Goal: Task Accomplishment & Management: Manage account settings

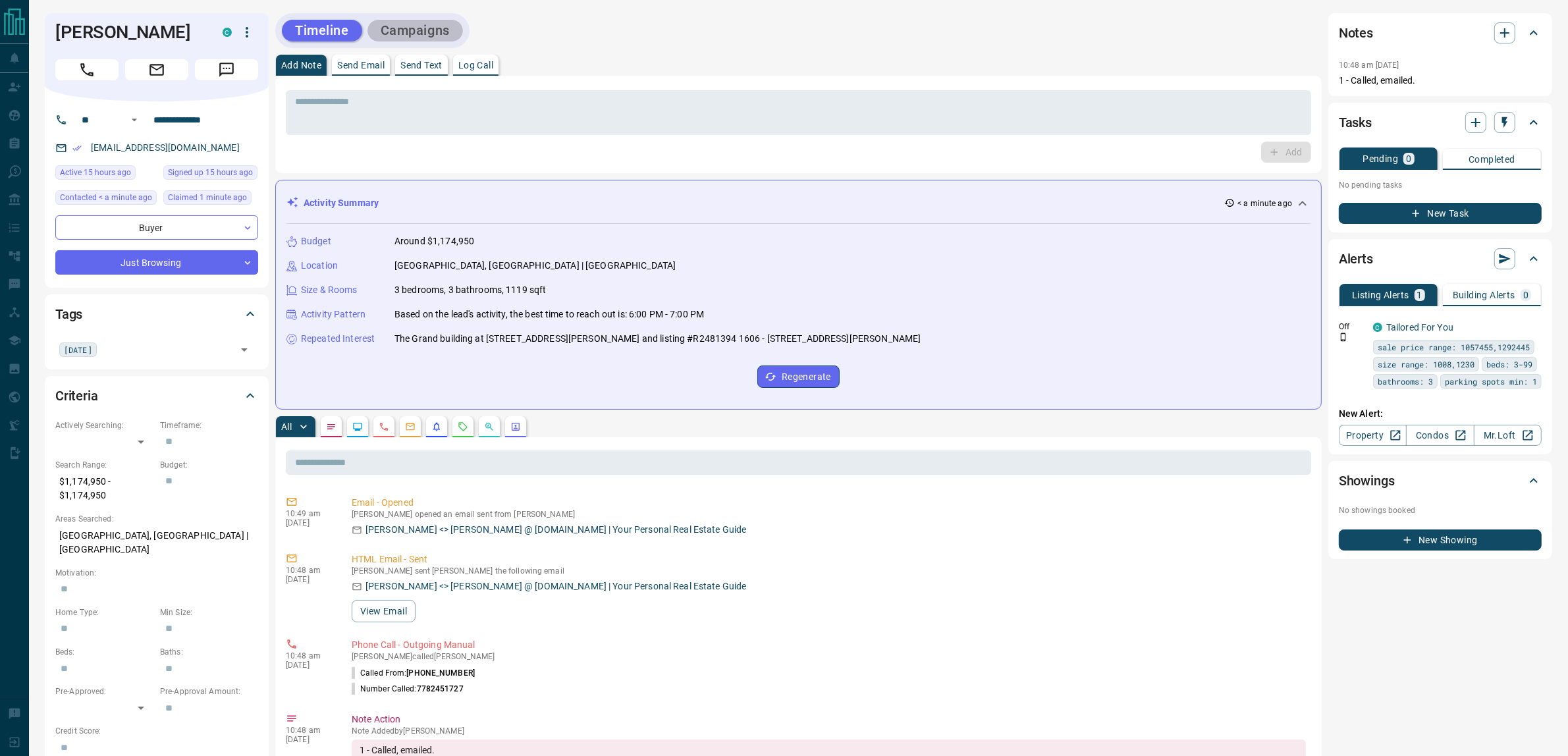
click at [435, 31] on button "Campaigns" at bounding box center [415, 31] width 96 height 22
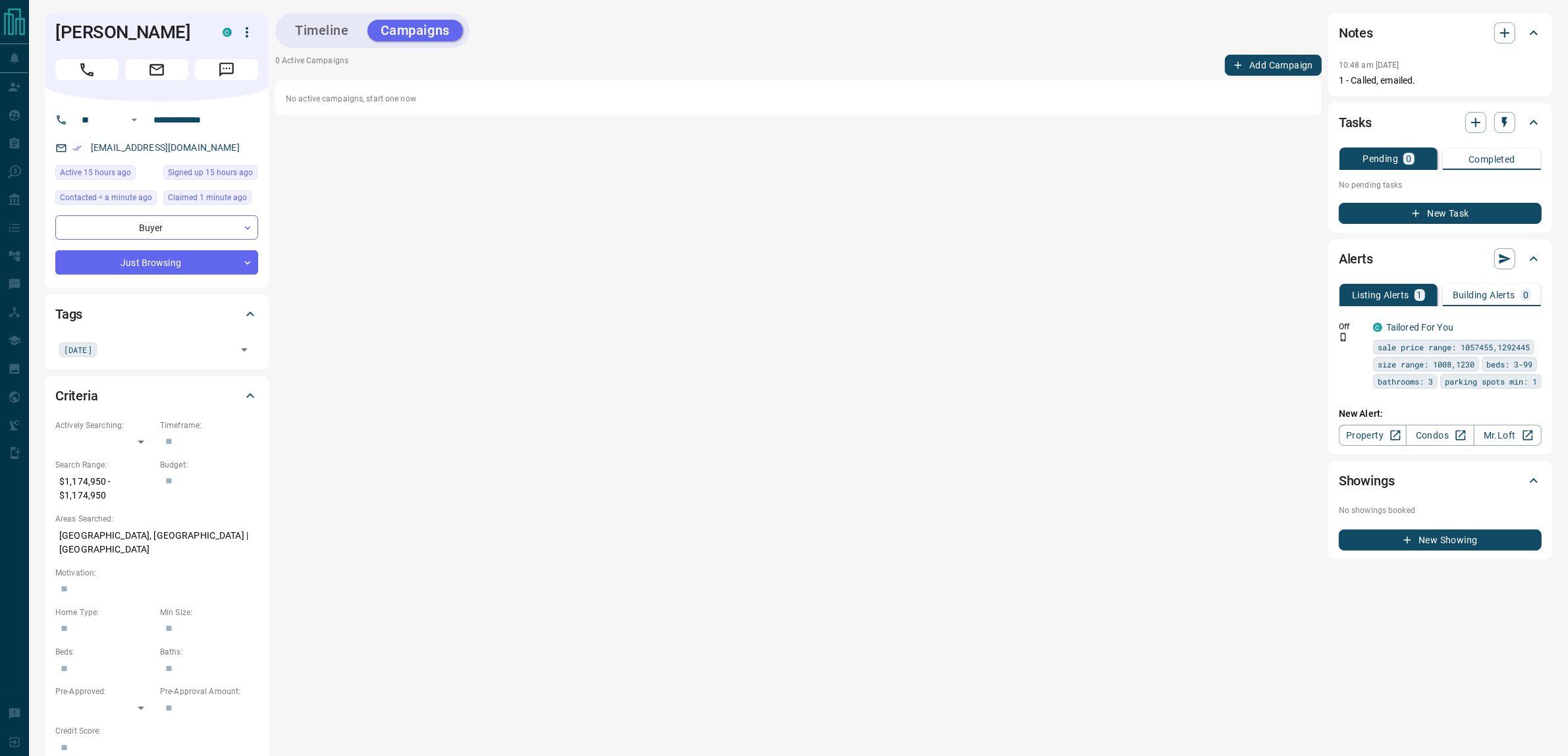
click at [1264, 60] on button "Add Campaign" at bounding box center [1273, 65] width 96 height 21
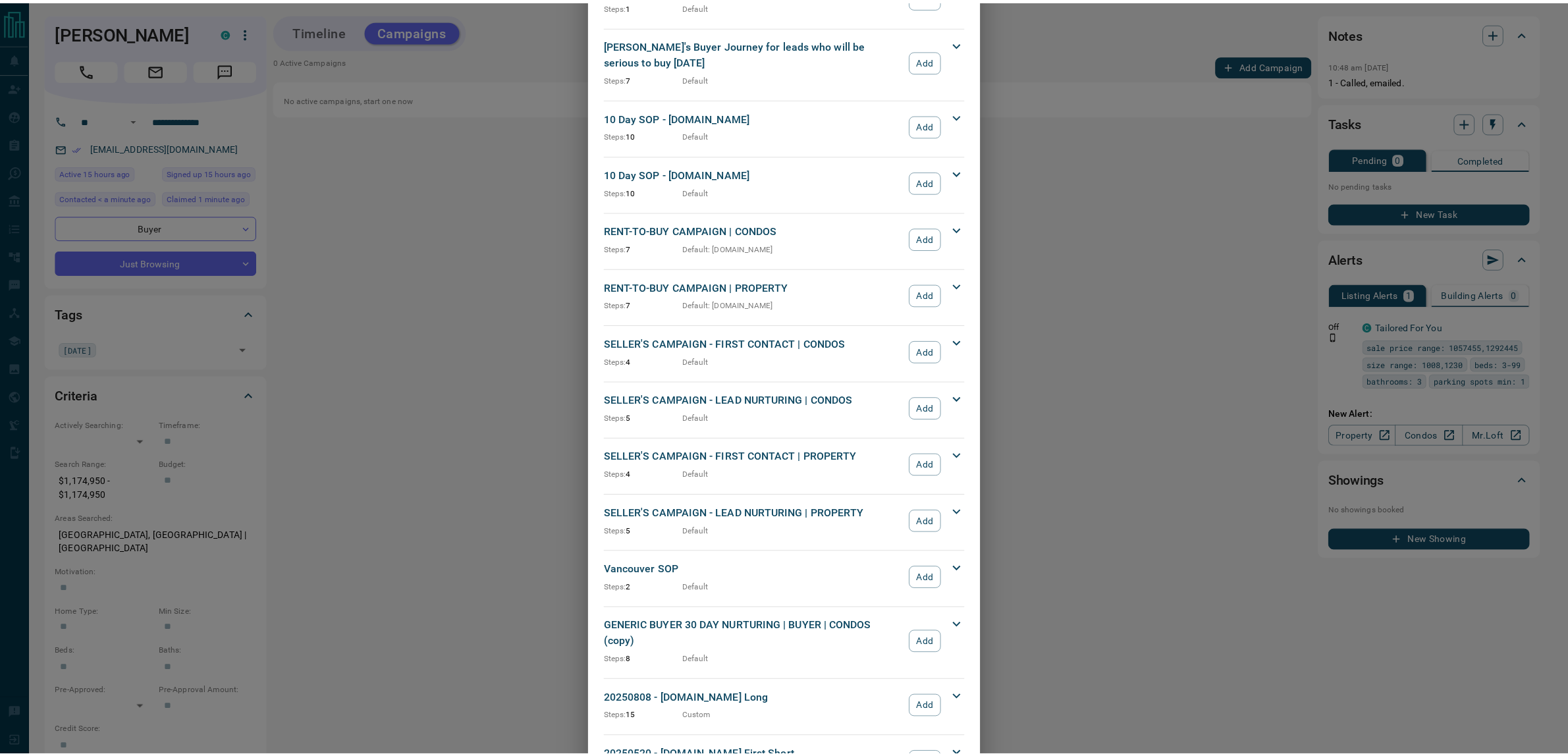
scroll to position [1009, 0]
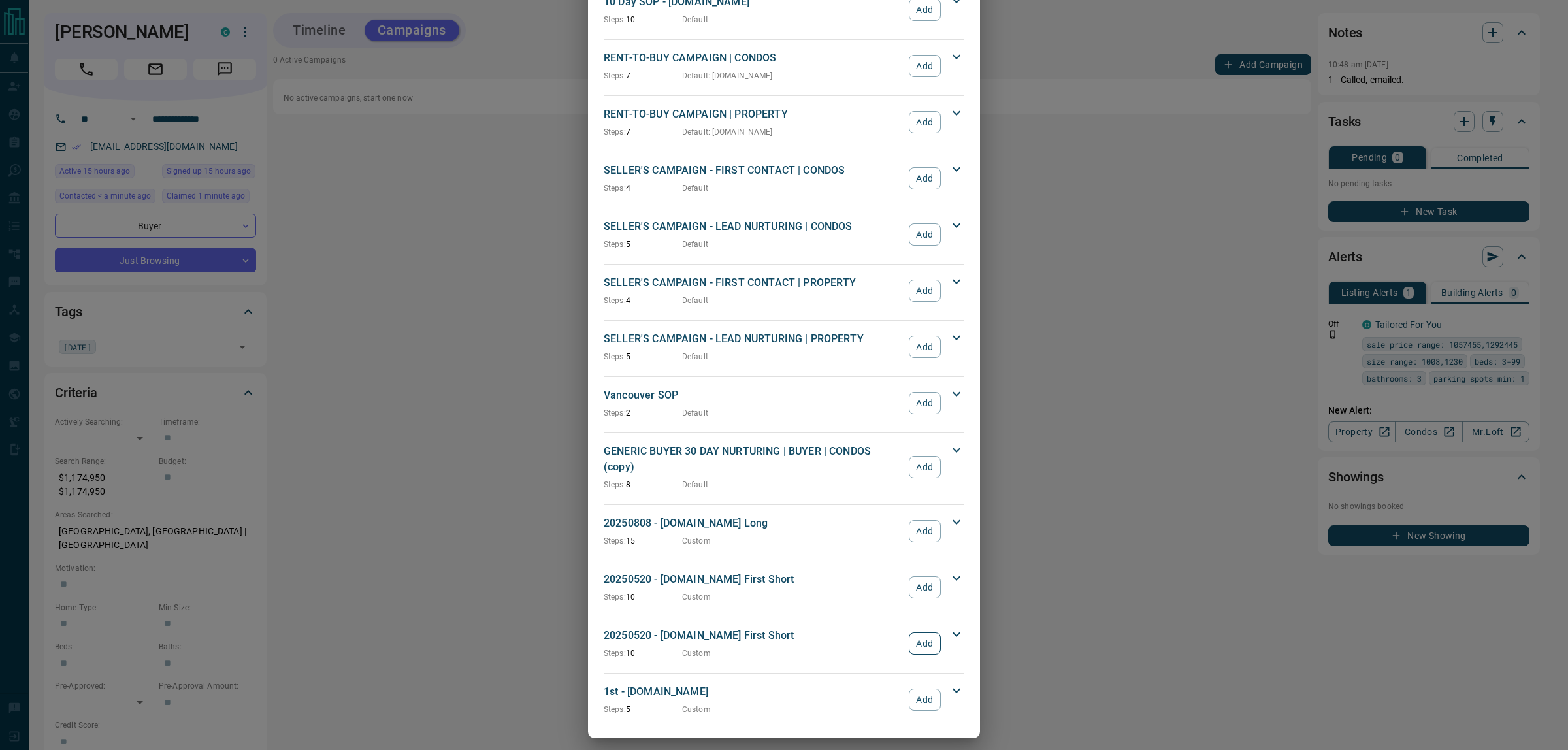
click at [915, 634] on button "Add" at bounding box center [924, 643] width 32 height 23
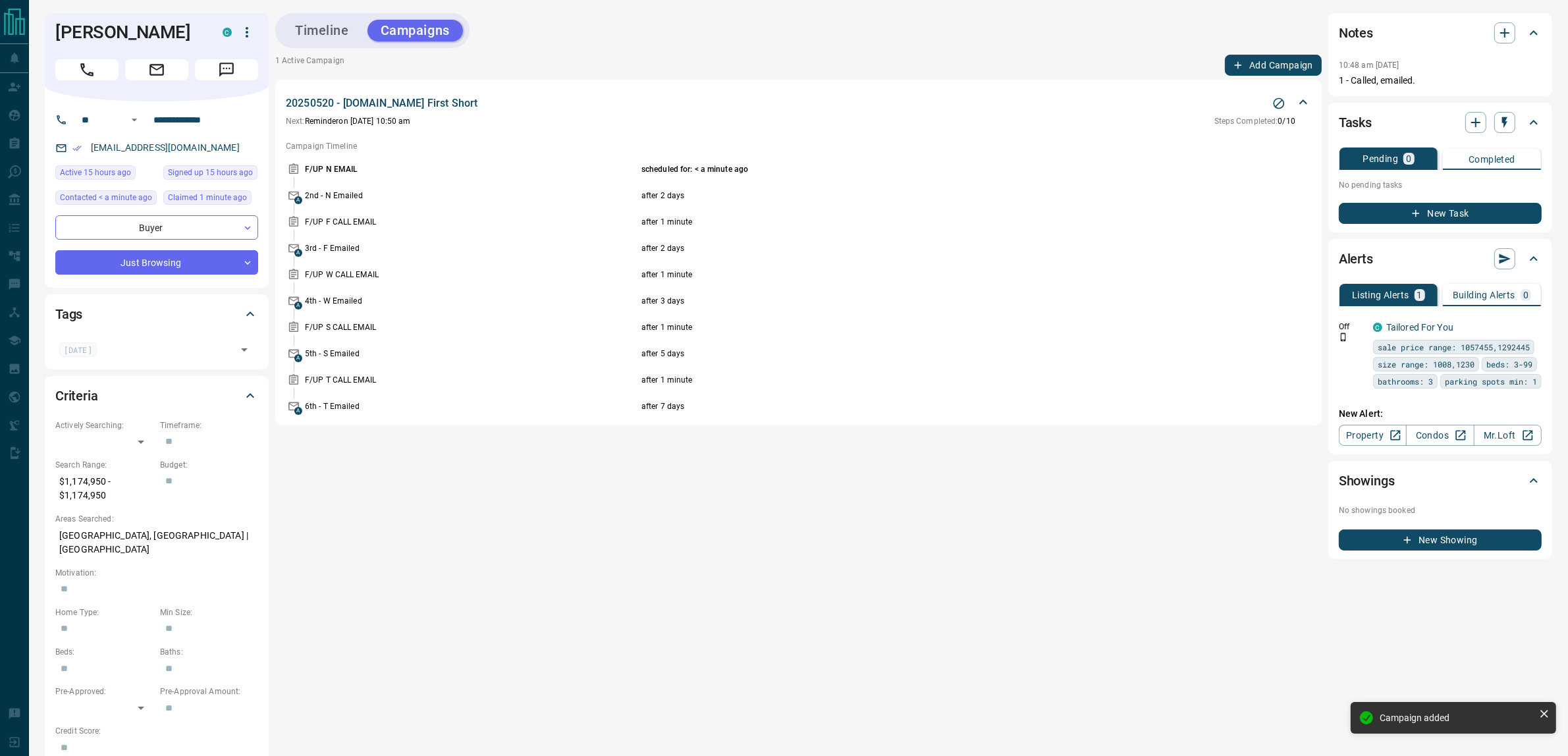
click at [1428, 215] on button "New Task" at bounding box center [1440, 213] width 203 height 21
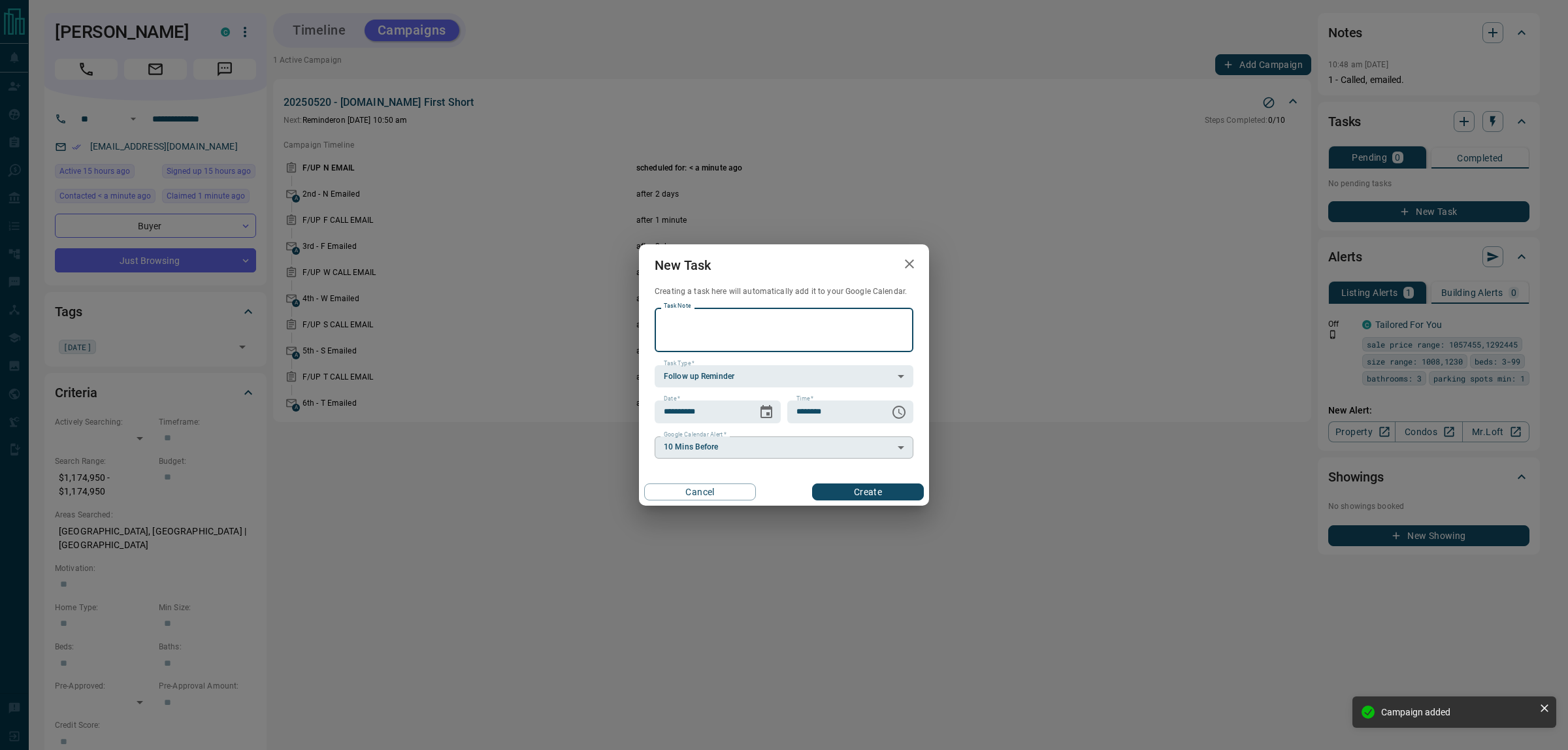
paste textarea "**********"
type textarea "**********"
click at [770, 419] on icon "Choose date, selected date is Aug 18, 2025" at bounding box center [766, 412] width 16 height 16
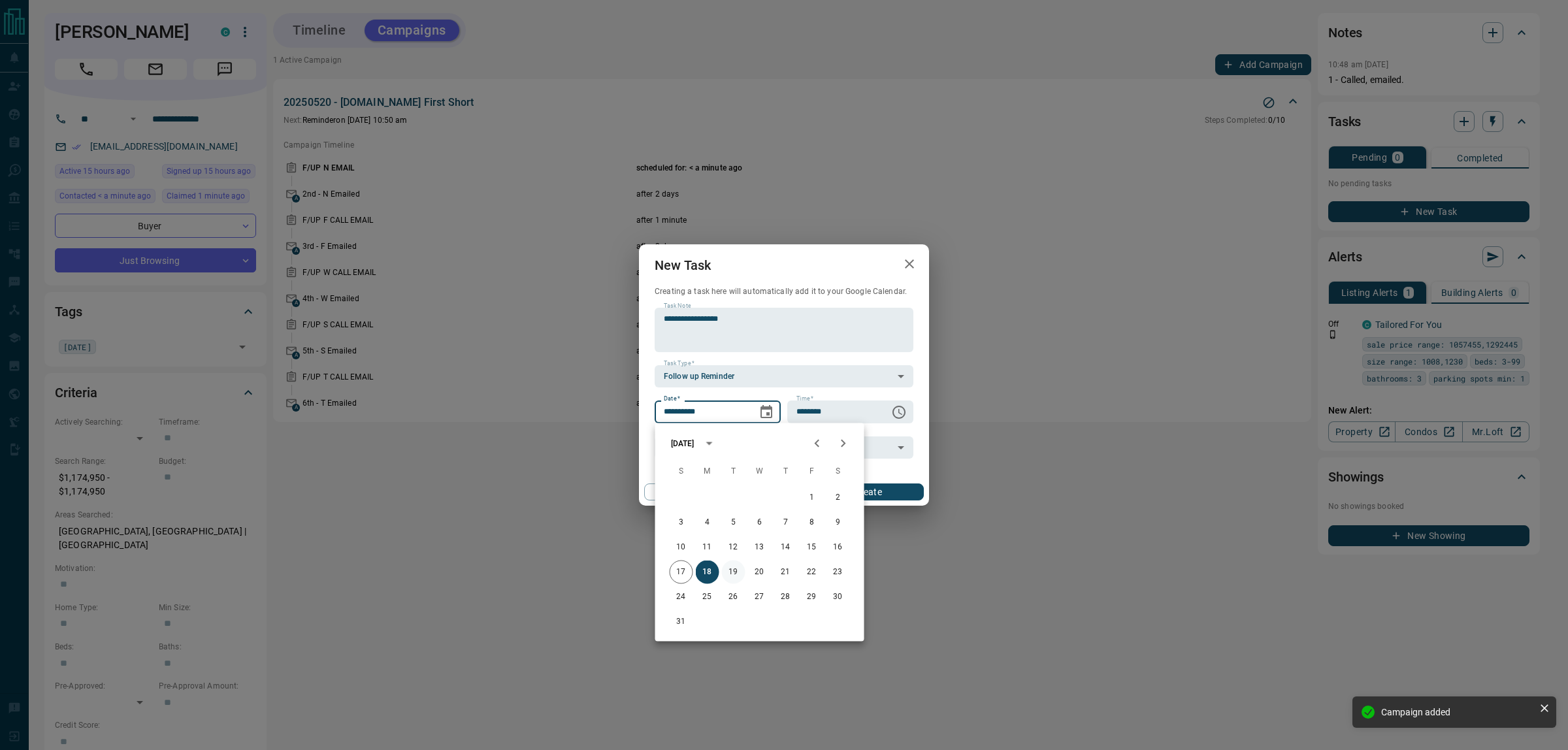
click at [729, 564] on button "19" at bounding box center [734, 572] width 23 height 23
type input "**********"
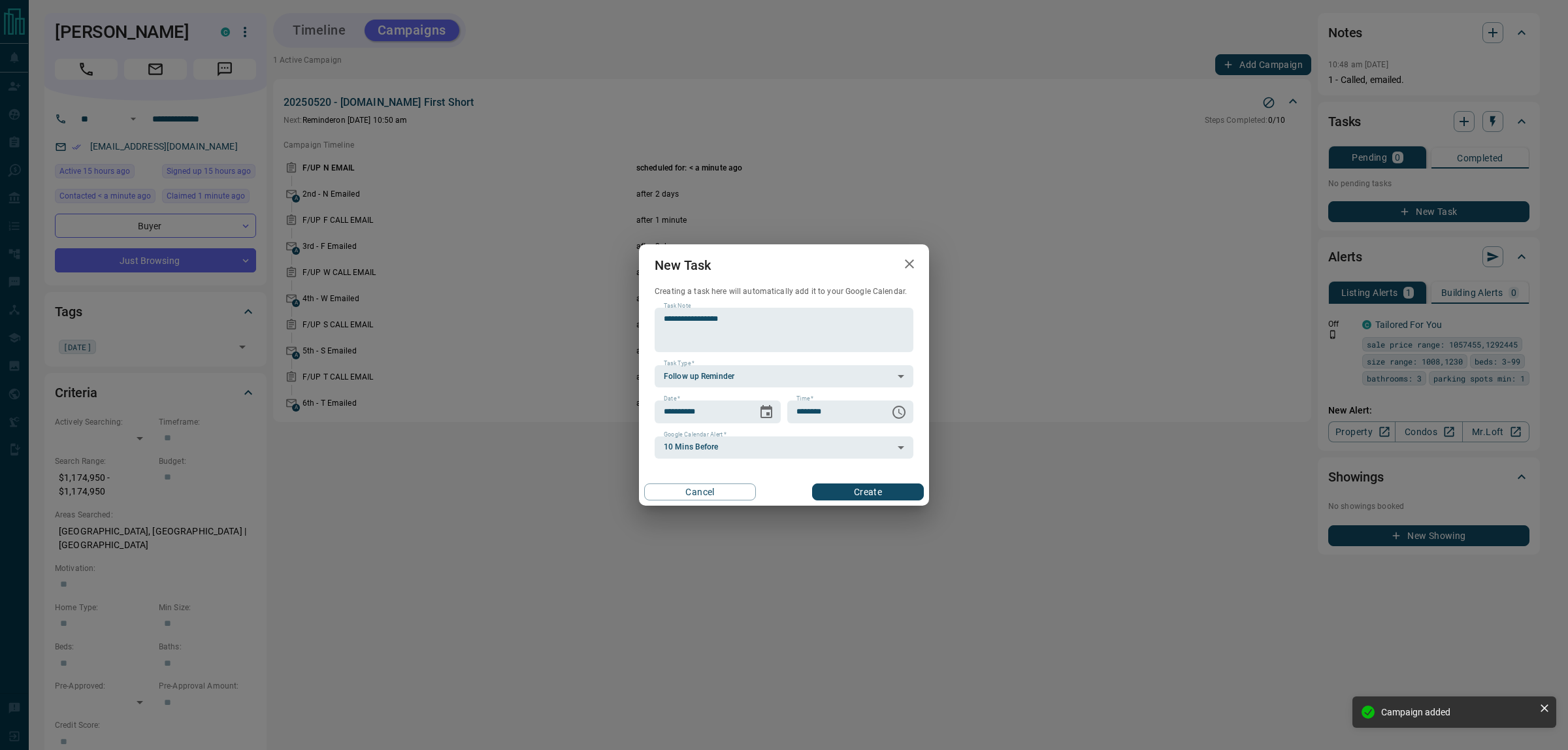
drag, startPoint x: 856, startPoint y: 482, endPoint x: 851, endPoint y: 490, distance: 9.4
click at [854, 484] on div "Cancel Create" at bounding box center [784, 492] width 290 height 27
click at [851, 490] on button "Create" at bounding box center [868, 492] width 112 height 17
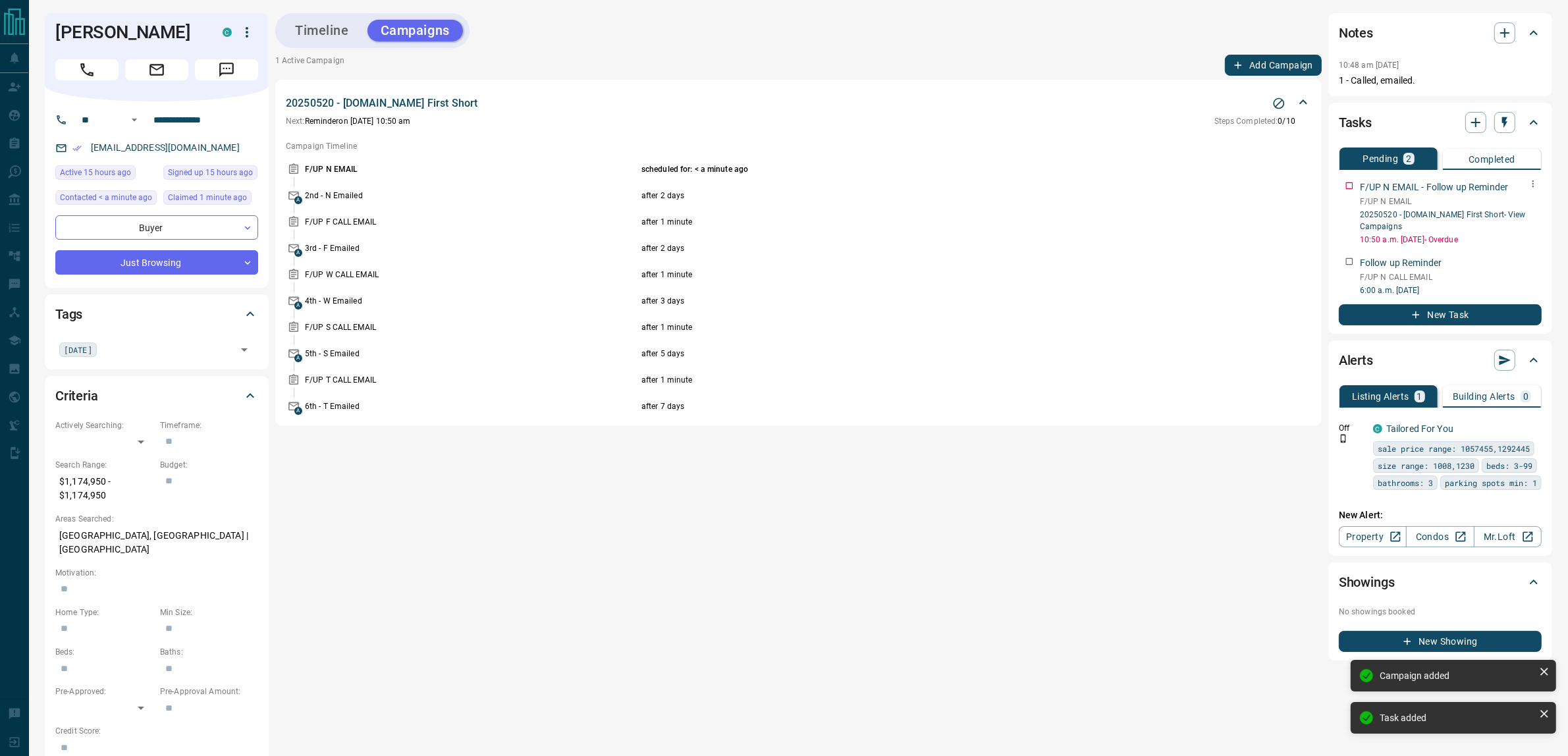
click at [1539, 185] on button "button" at bounding box center [1533, 184] width 17 height 17
click at [1520, 225] on li "Delete" at bounding box center [1512, 227] width 58 height 20
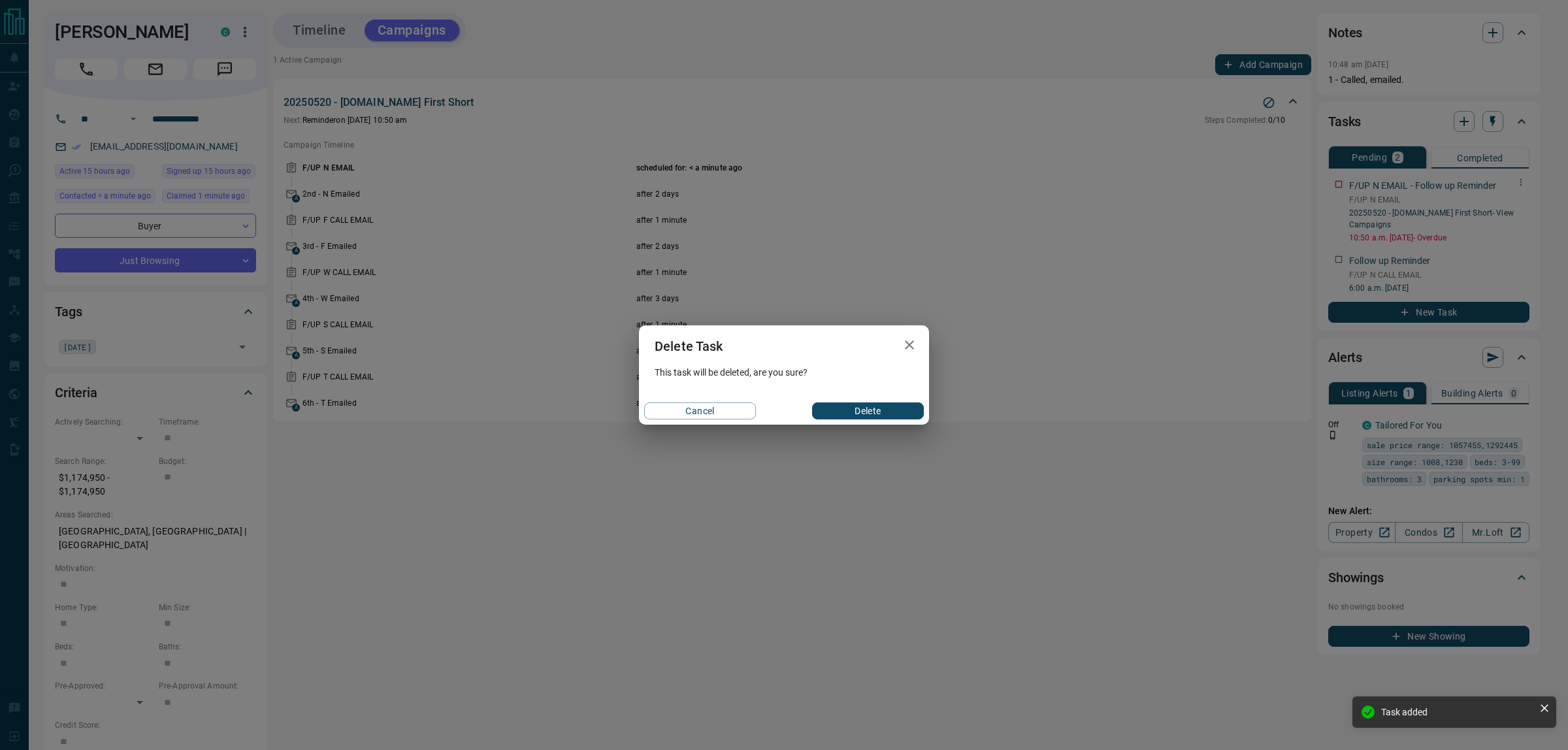
click at [893, 406] on button "Delete" at bounding box center [868, 411] width 112 height 17
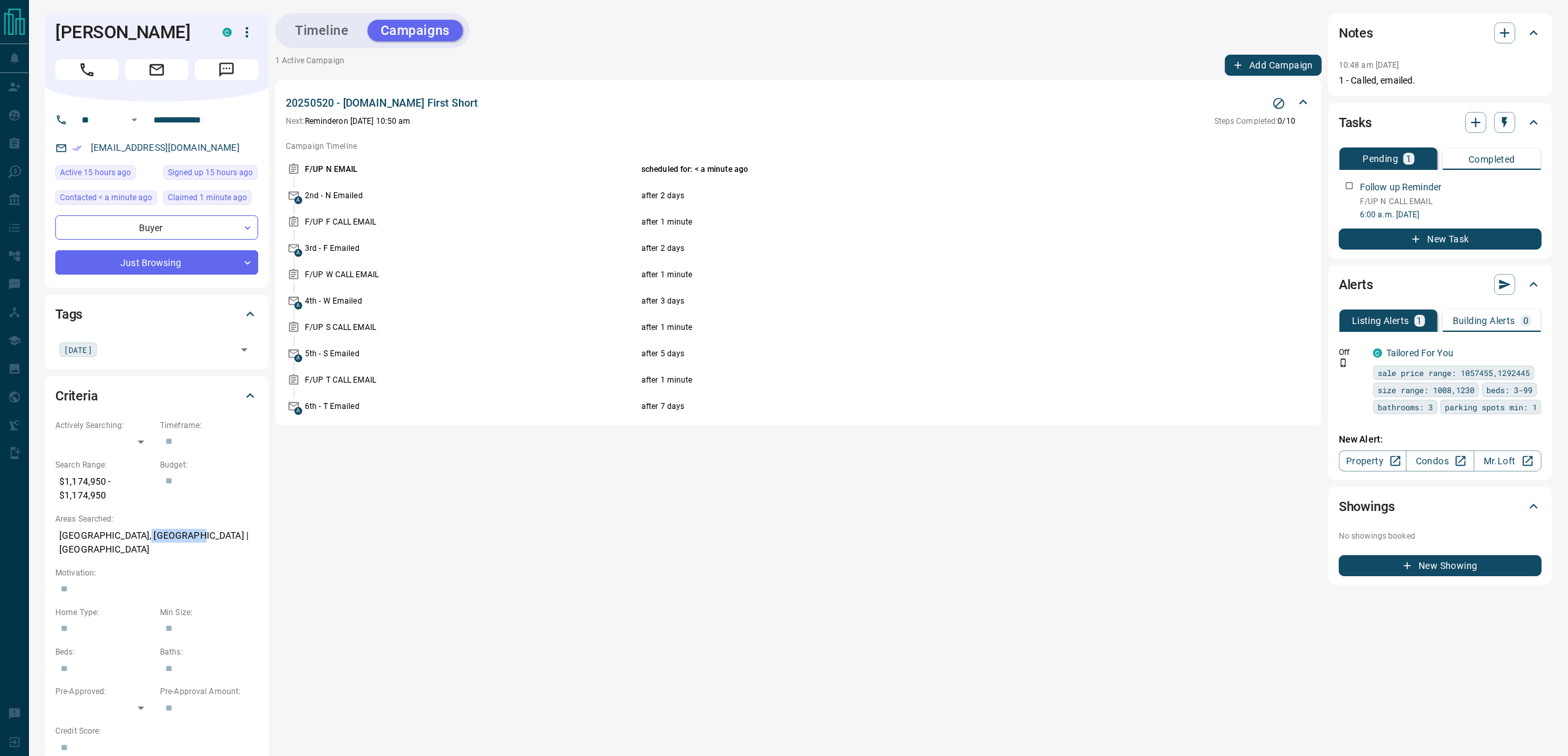
drag, startPoint x: 139, startPoint y: 538, endPoint x: 174, endPoint y: 540, distance: 35.1
click at [174, 540] on p "[GEOGRAPHIC_DATA], [GEOGRAPHIC_DATA] | [GEOGRAPHIC_DATA]" at bounding box center [157, 542] width 203 height 35
click at [322, 28] on button "Timeline" at bounding box center [322, 31] width 80 height 22
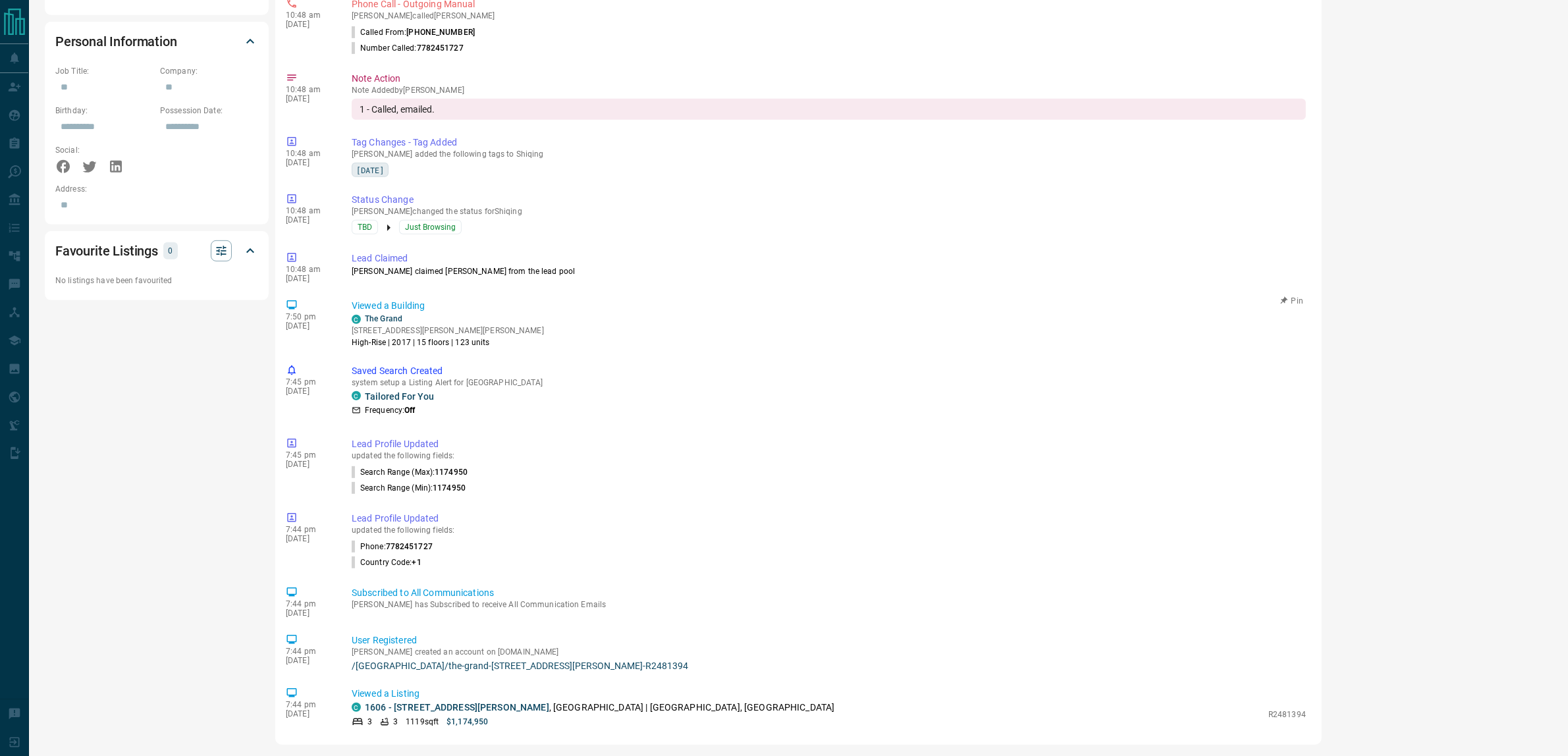
scroll to position [794, 0]
drag, startPoint x: 465, startPoint y: 716, endPoint x: 507, endPoint y: 656, distance: 73.2
click at [505, 663] on div "10:50 am [DATE] Campaign Started - Manual [PERSON_NAME] manually started a camp…" at bounding box center [798, 213] width 1025 height 1031
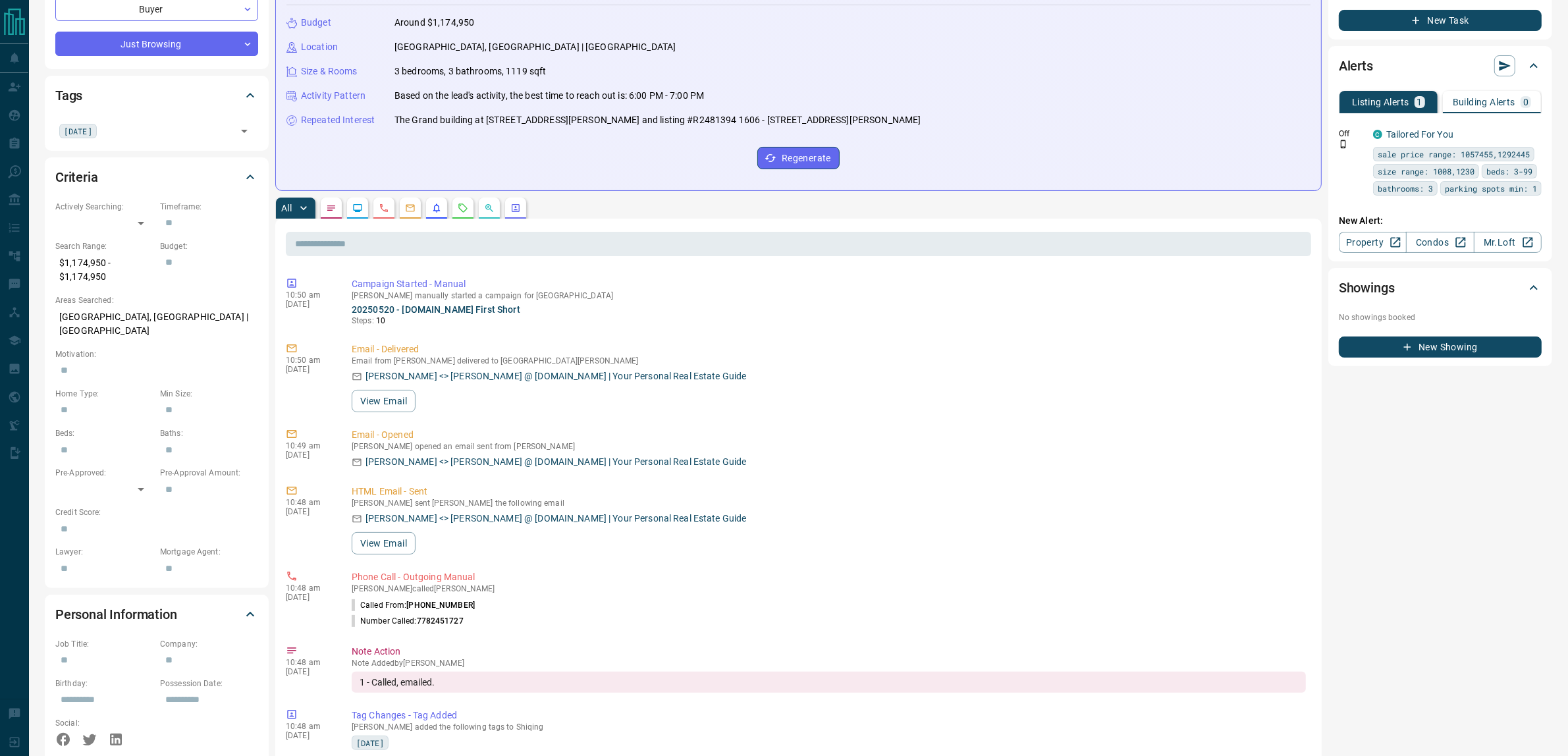
scroll to position [0, 0]
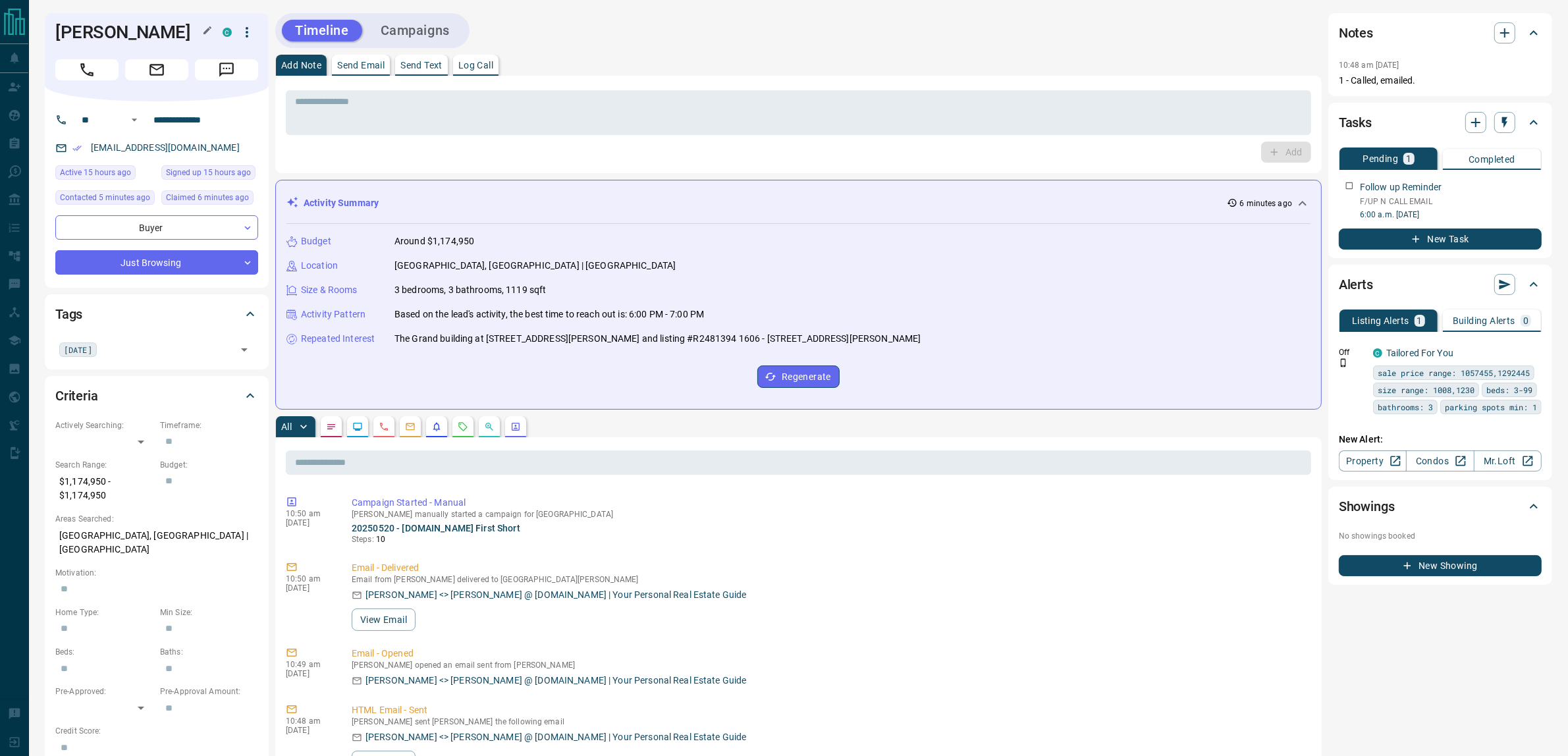
click at [89, 25] on h1 "[PERSON_NAME]" at bounding box center [129, 32] width 147 height 21
drag, startPoint x: 89, startPoint y: 25, endPoint x: 137, endPoint y: 31, distance: 48.4
click at [137, 31] on h1 "[PERSON_NAME]" at bounding box center [129, 32] width 147 height 21
copy h1 "[PERSON_NAME]"
